Goal: Task Accomplishment & Management: Manage account settings

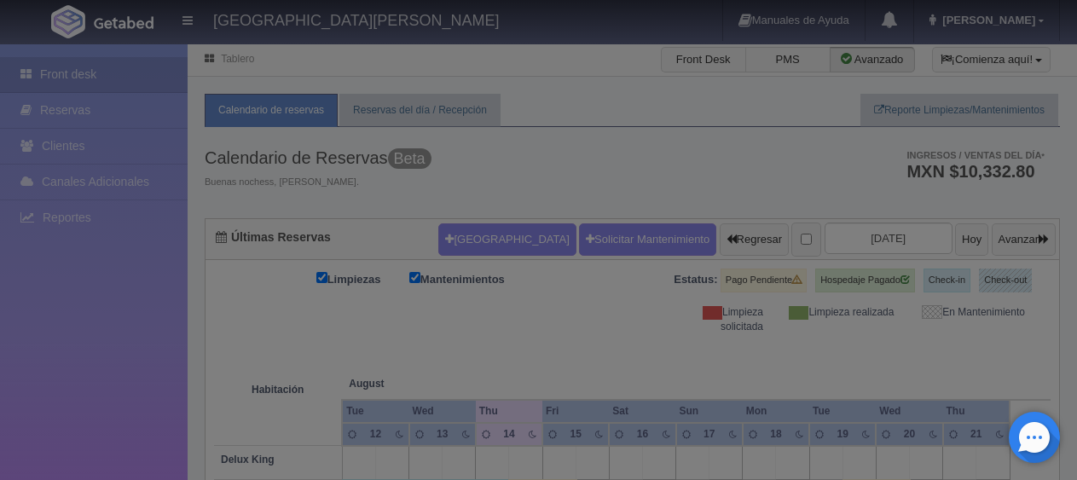
checkbox input "false"
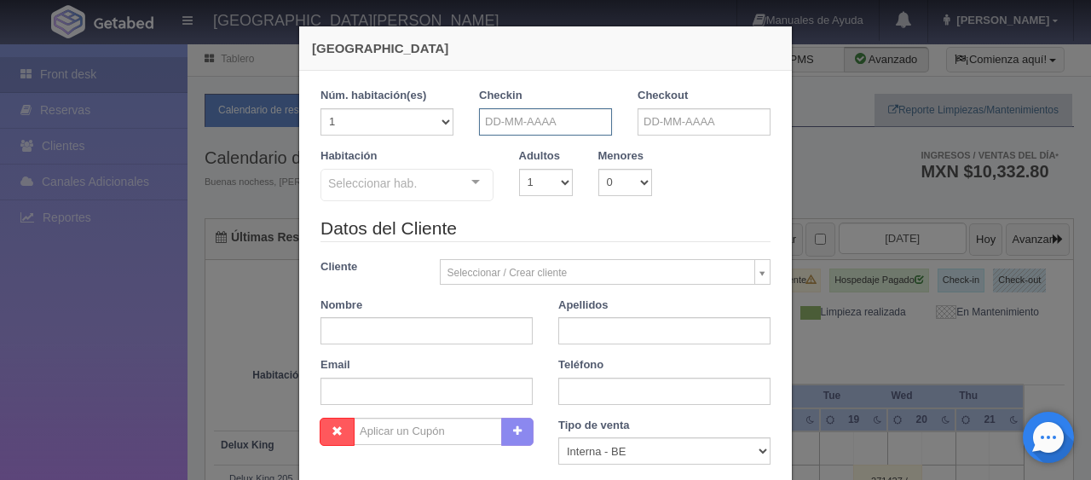
click at [540, 114] on input "text" at bounding box center [545, 121] width 133 height 27
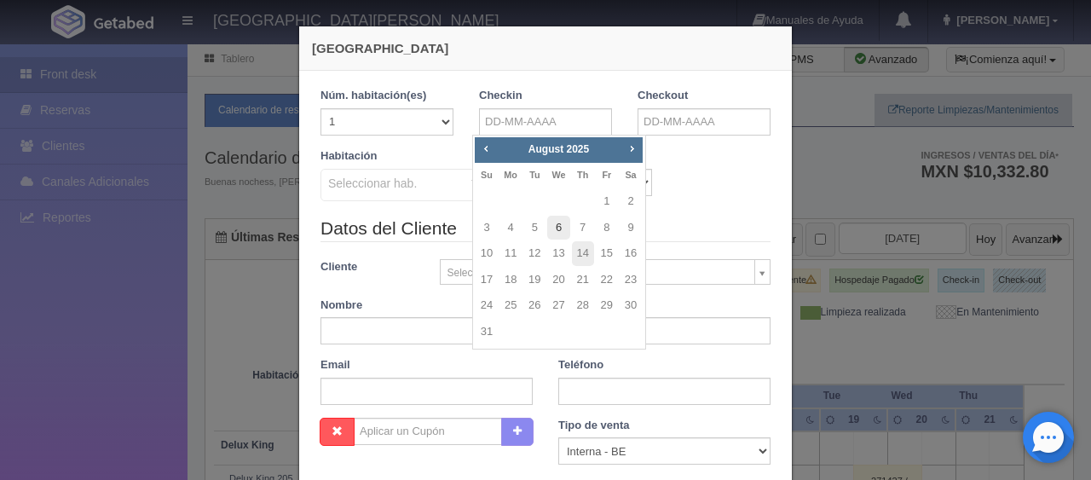
click at [557, 228] on link "6" at bounding box center [558, 228] width 22 height 25
type input "06-08-2025"
checkbox input "false"
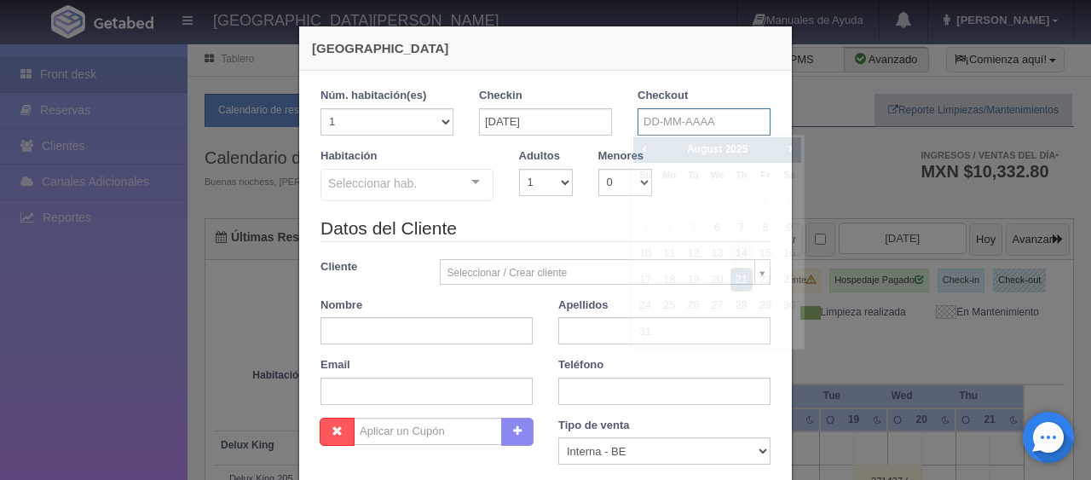
click at [714, 118] on input "text" at bounding box center [704, 121] width 133 height 27
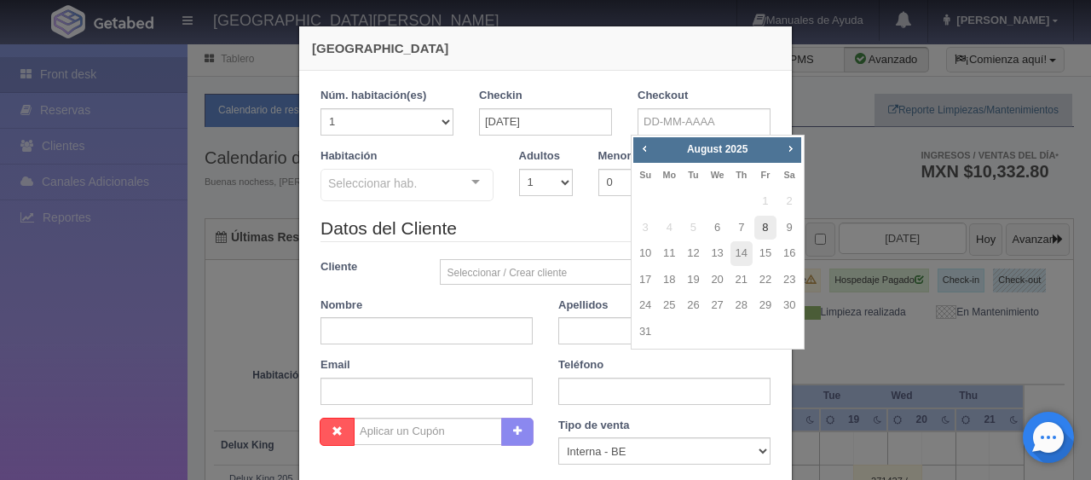
click at [763, 230] on link "8" at bounding box center [765, 228] width 22 height 25
type input "08-08-2025"
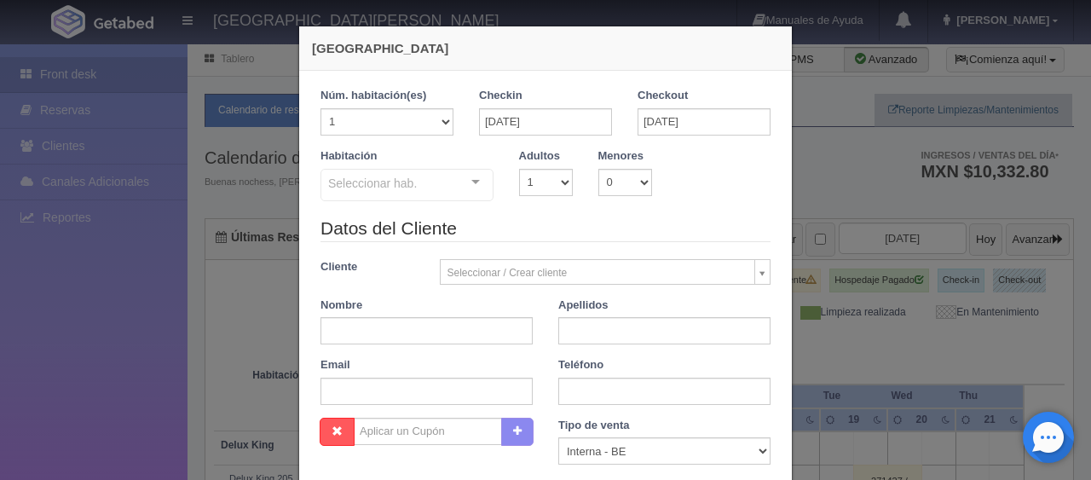
checkbox input "false"
click at [428, 189] on div "Seleccionar hab." at bounding box center [406, 185] width 173 height 32
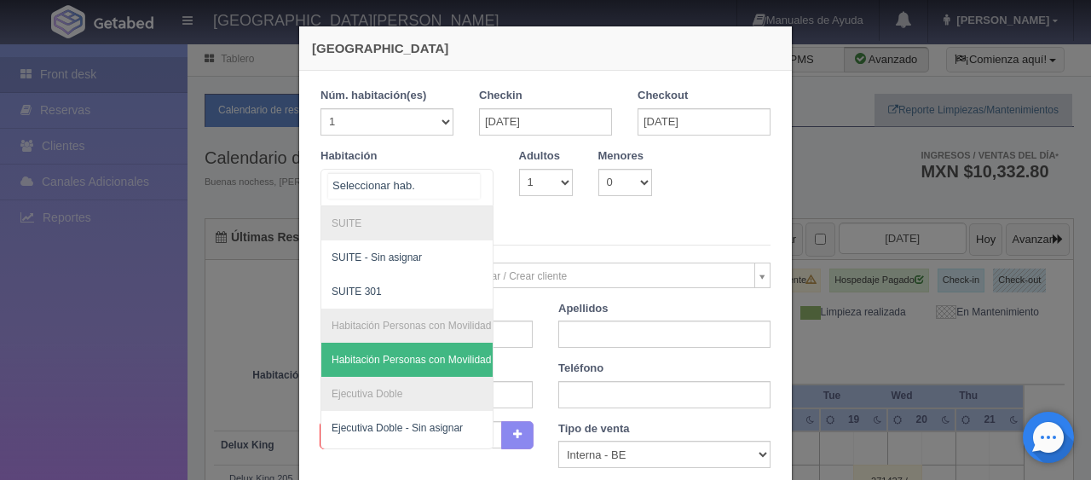
scroll to position [283, 0]
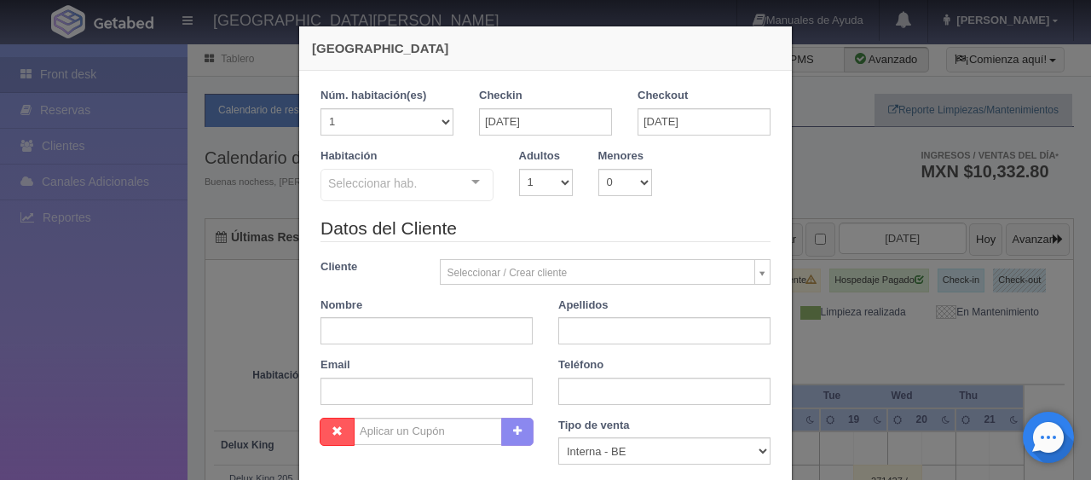
click at [560, 245] on div "Datos del Cliente Cliente Seleccionar / Crear cliente Nuevo Cliente Adriana Nav…" at bounding box center [546, 317] width 476 height 202
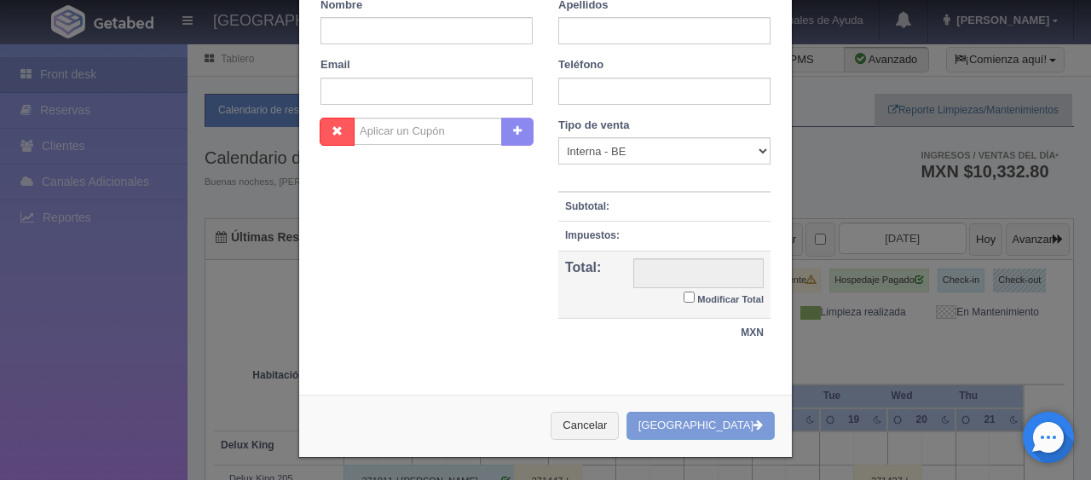
scroll to position [0, 0]
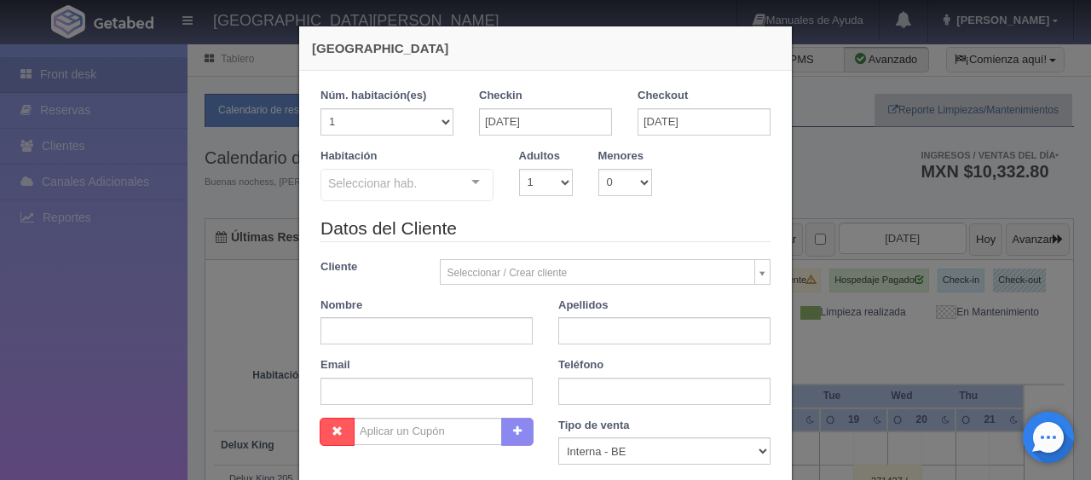
click at [522, 217] on legend "Datos del Cliente" at bounding box center [545, 229] width 450 height 26
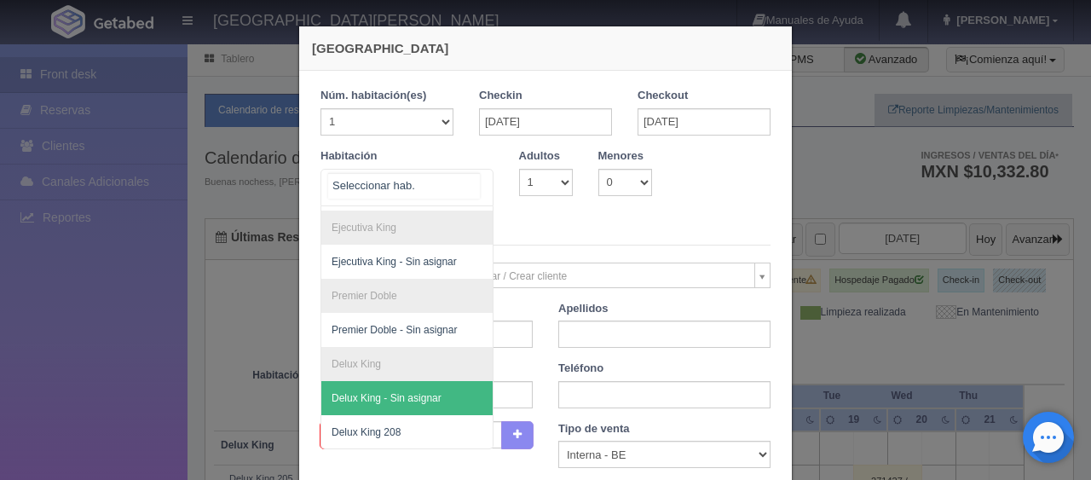
click at [439, 193] on div at bounding box center [406, 188] width 173 height 38
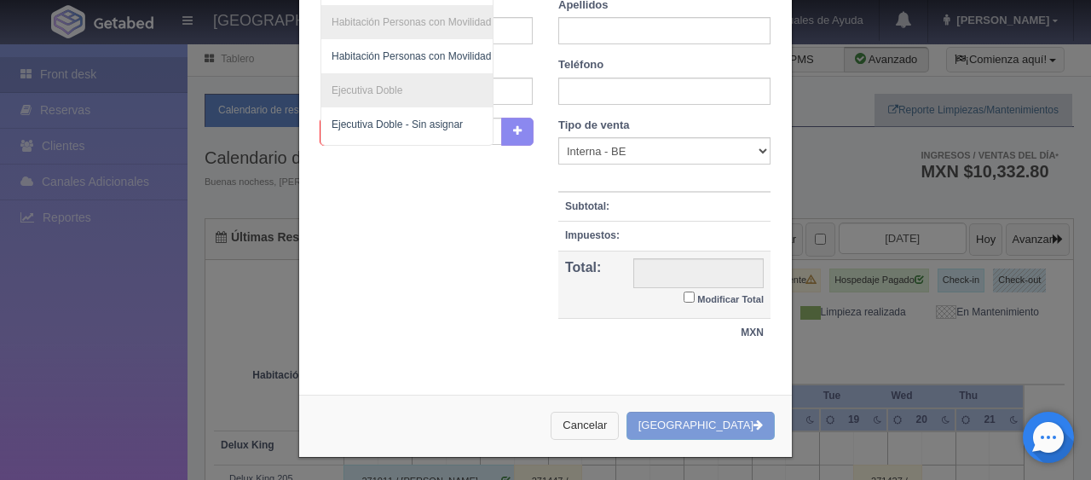
click at [603, 412] on button "Cancelar" at bounding box center [585, 426] width 68 height 28
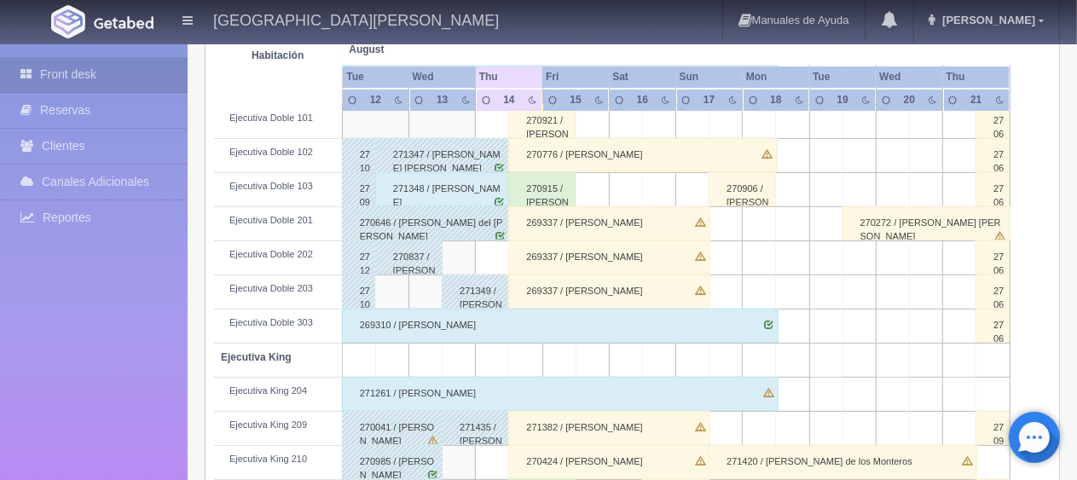
scroll to position [341, 0]
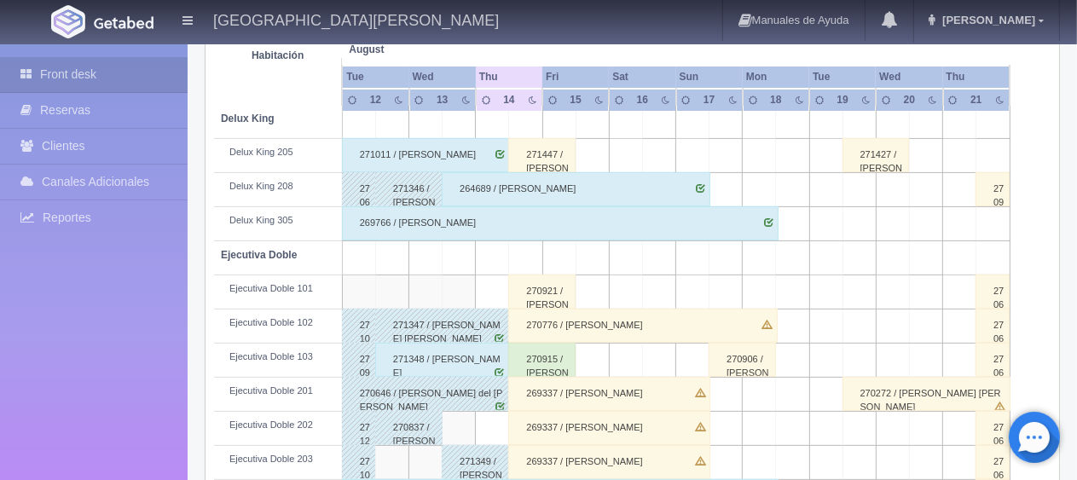
click at [530, 291] on div "270921 / [PERSON_NAME] [PERSON_NAME]" at bounding box center [541, 291] width 67 height 34
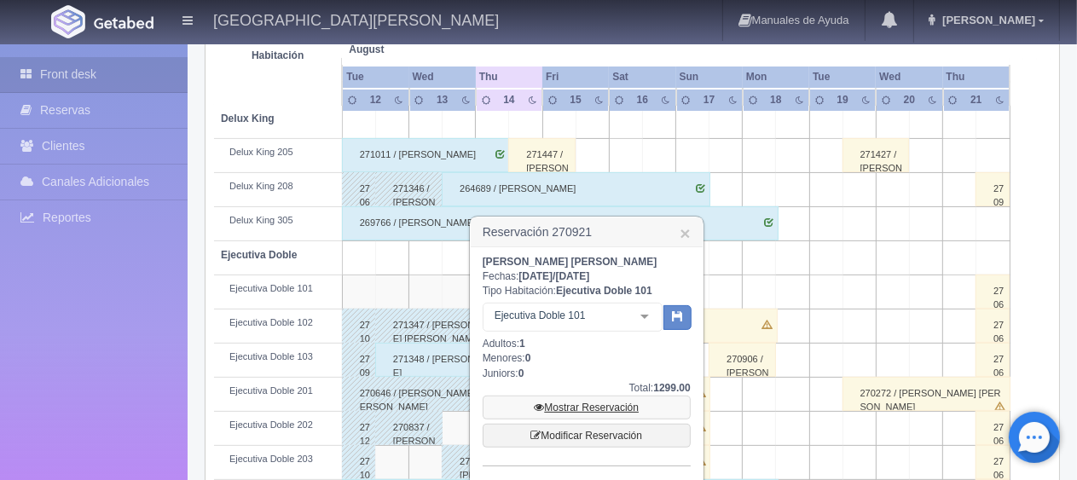
click at [569, 418] on link "Mostrar Reservación" at bounding box center [586, 407] width 208 height 24
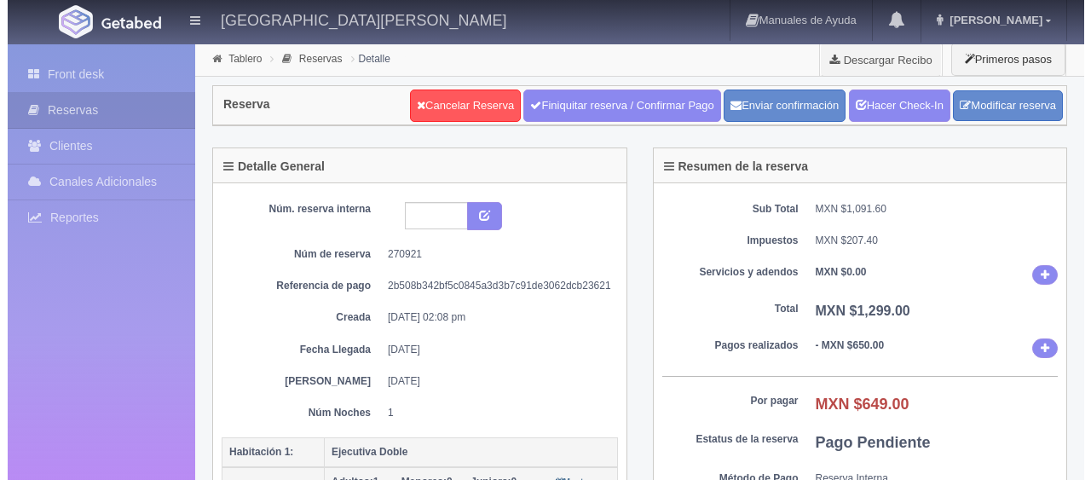
scroll to position [341, 0]
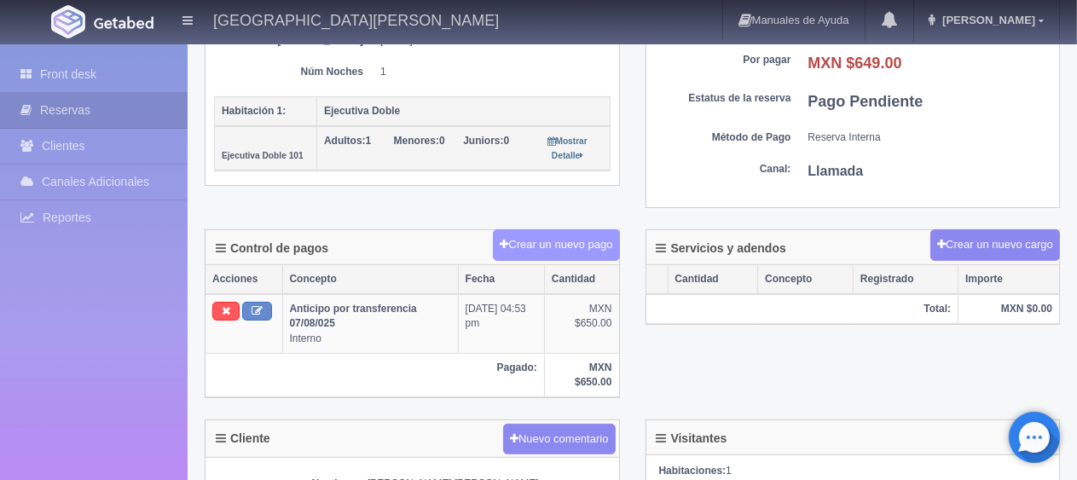
click at [541, 237] on button "Crear un nuevo pago" at bounding box center [556, 245] width 126 height 32
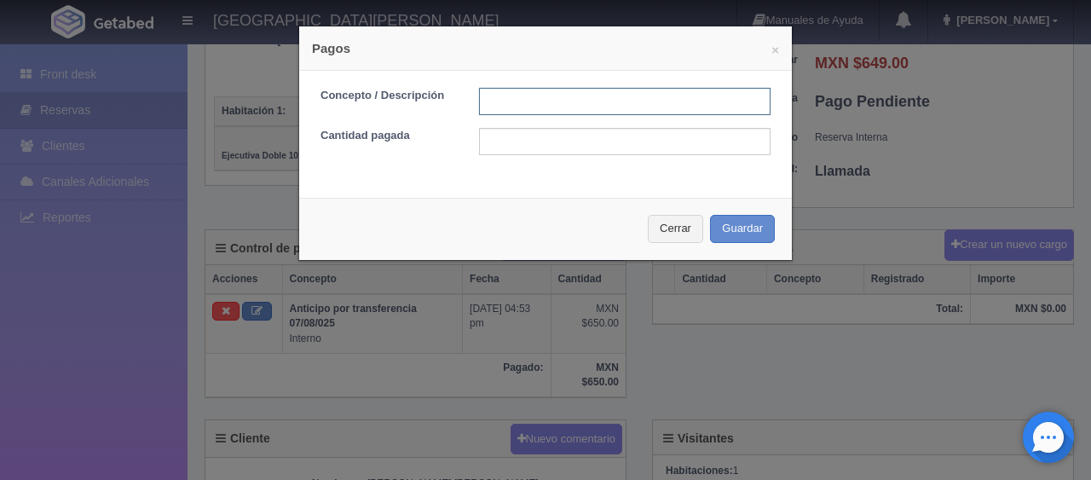
click at [553, 110] on input "text" at bounding box center [625, 101] width 292 height 27
type input "transferencia [DATE]"
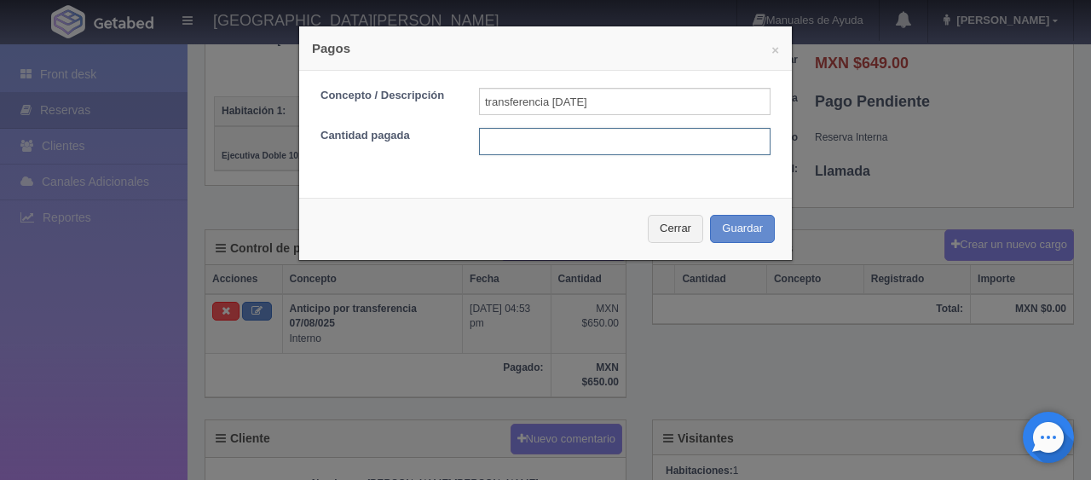
click at [562, 131] on input "text" at bounding box center [625, 141] width 292 height 27
type input "649"
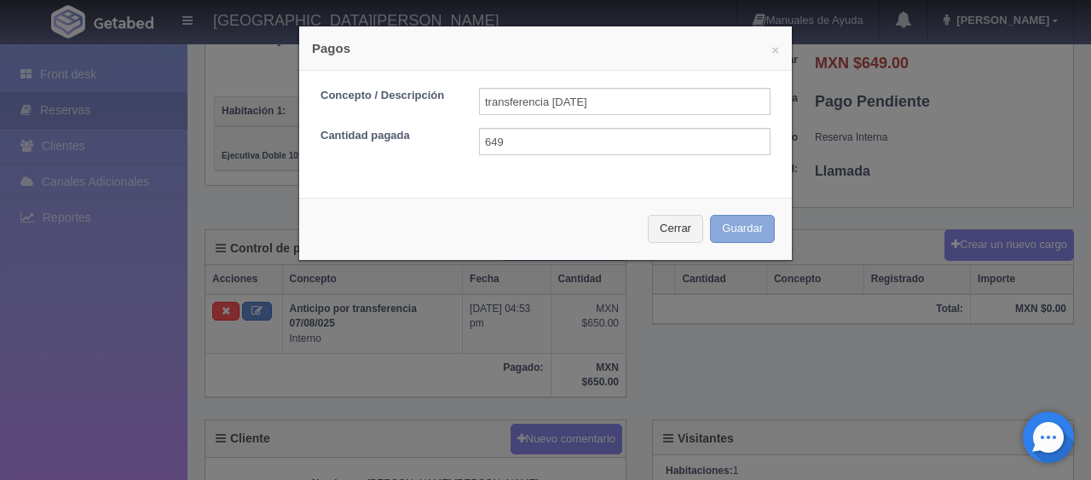
click at [710, 215] on button "Guardar" at bounding box center [742, 229] width 65 height 28
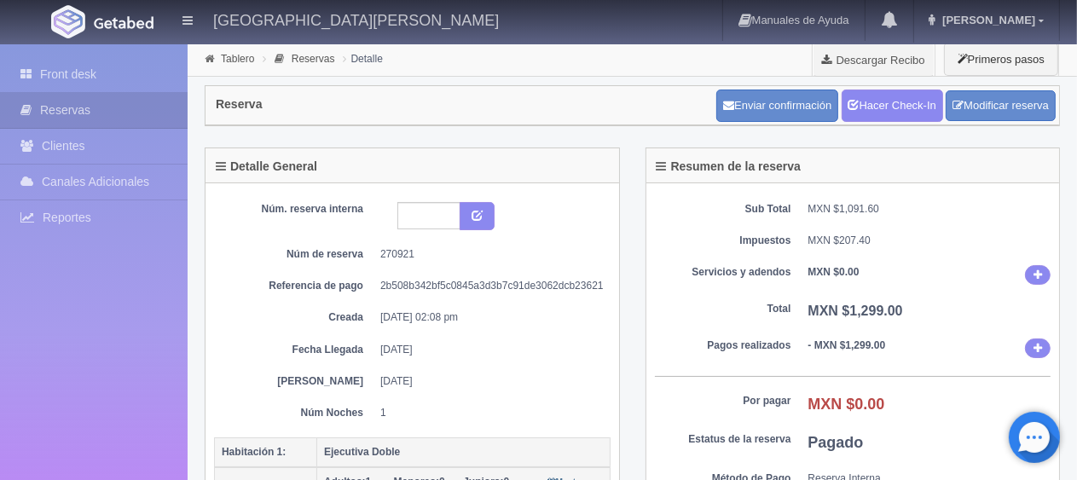
drag, startPoint x: 868, startPoint y: 193, endPoint x: 810, endPoint y: 245, distance: 77.9
click at [869, 194] on div "Sub Total MXN $1,091.60 Impuestos MXN $207.40 Servicios y adendos MXN $0.00 Tot…" at bounding box center [852, 366] width 413 height 366
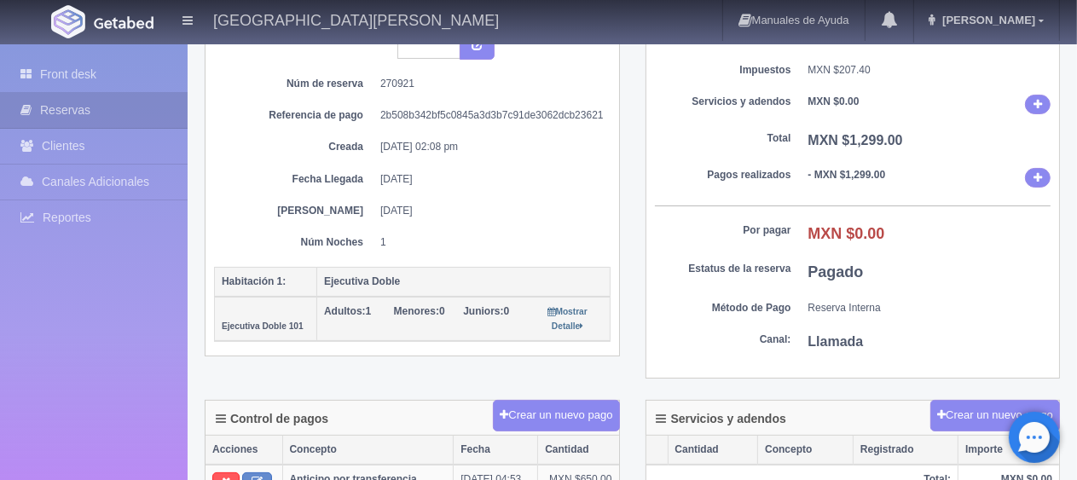
scroll to position [511, 0]
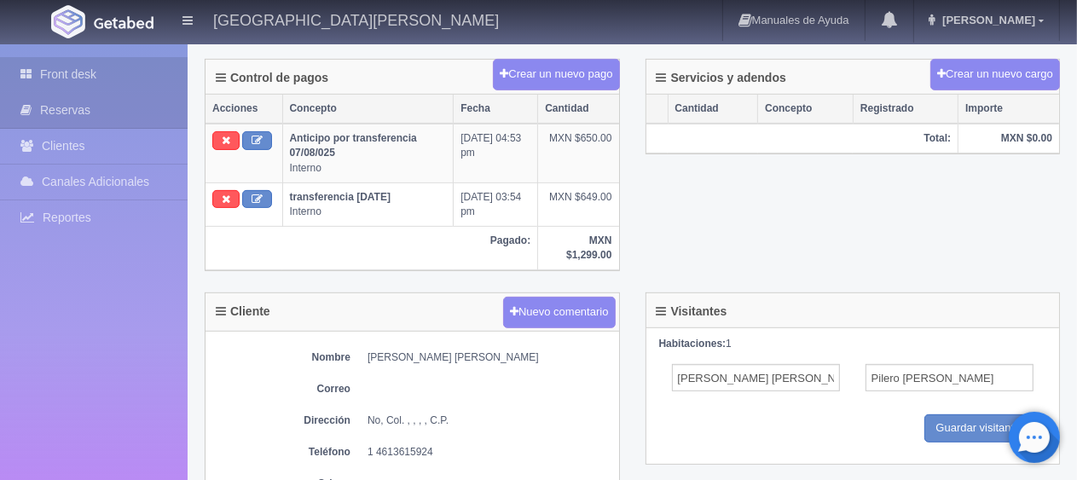
click at [148, 64] on link "Front desk" at bounding box center [94, 74] width 188 height 35
